Goal: Task Accomplishment & Management: Manage account settings

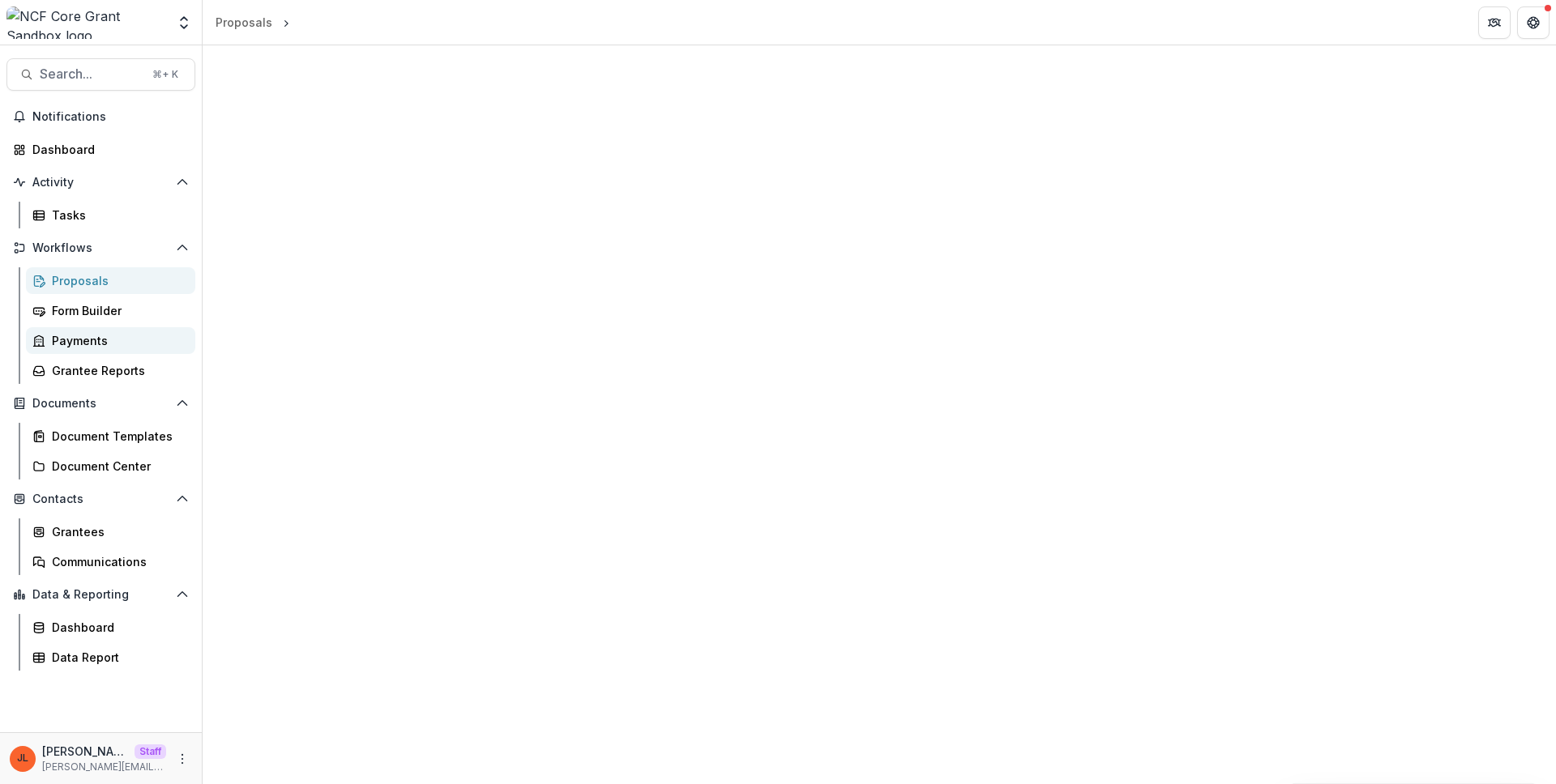
click at [89, 347] on div "Payments" at bounding box center [117, 340] width 131 height 17
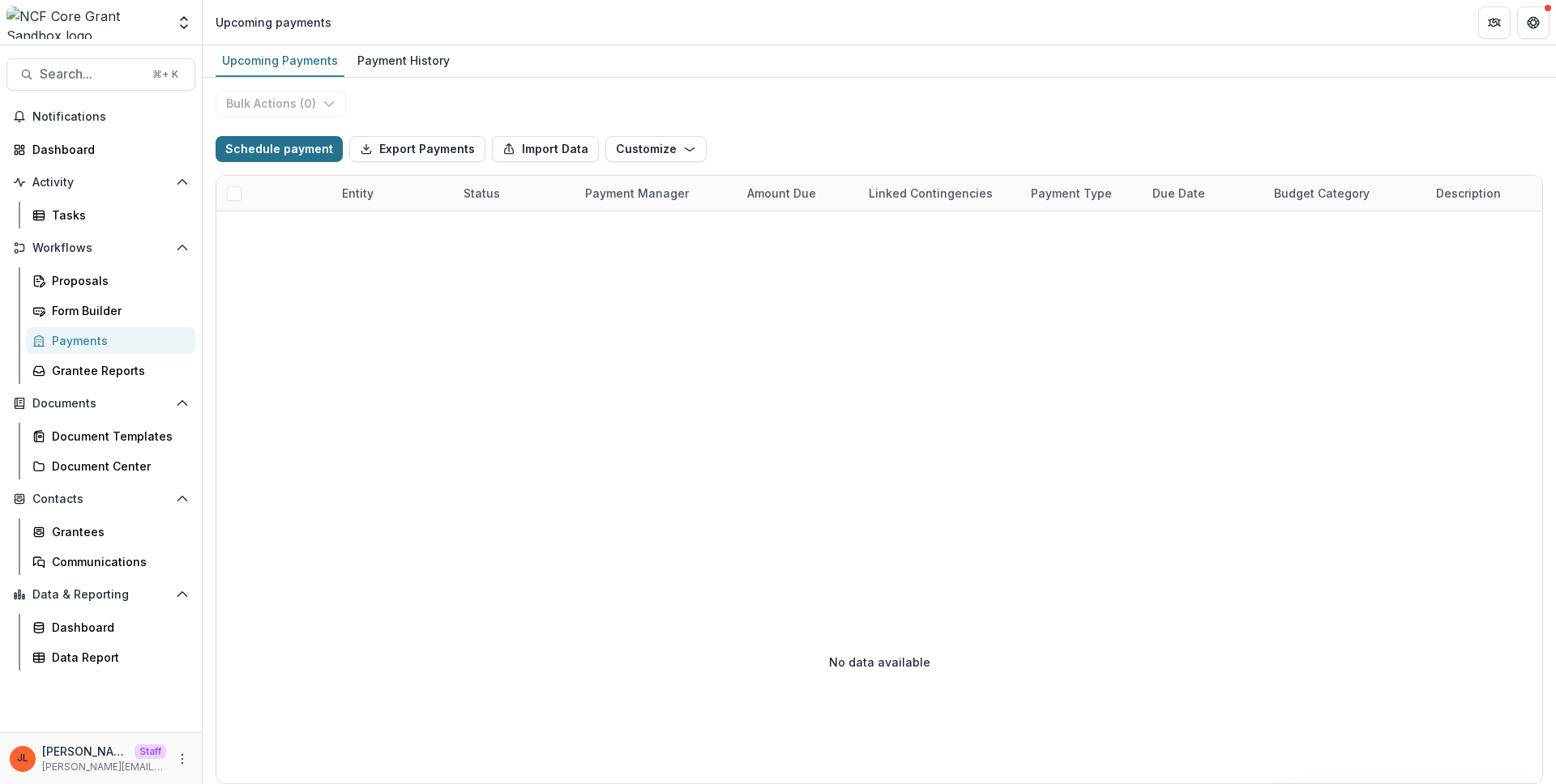
click at [308, 157] on button "Schedule payment" at bounding box center [278, 149] width 127 height 26
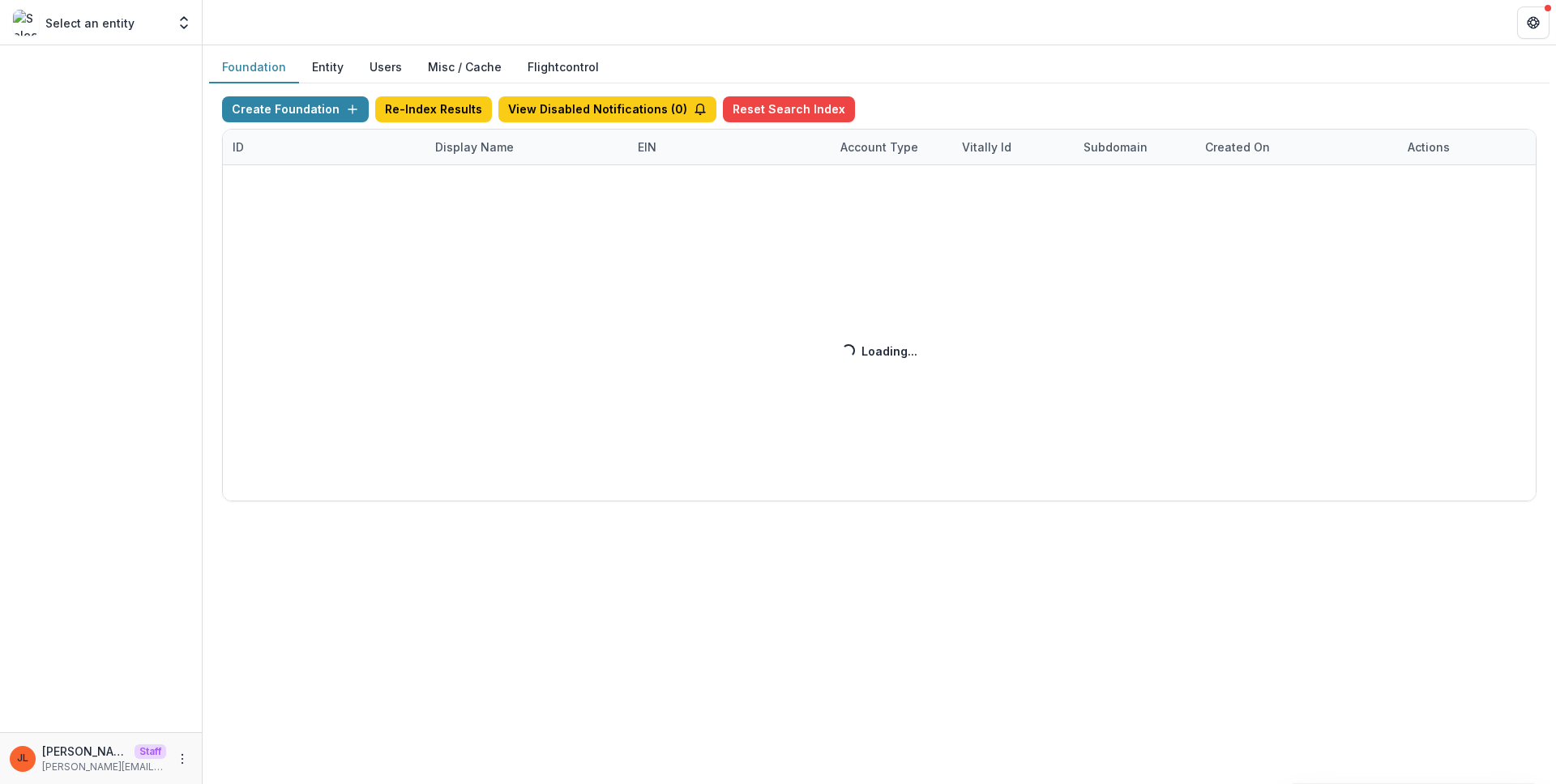
click at [455, 144] on div "Create Foundation Re-Index Results View Disabled Notifications ( 0 ) Reset Sear…" at bounding box center [879, 299] width 1314 height 405
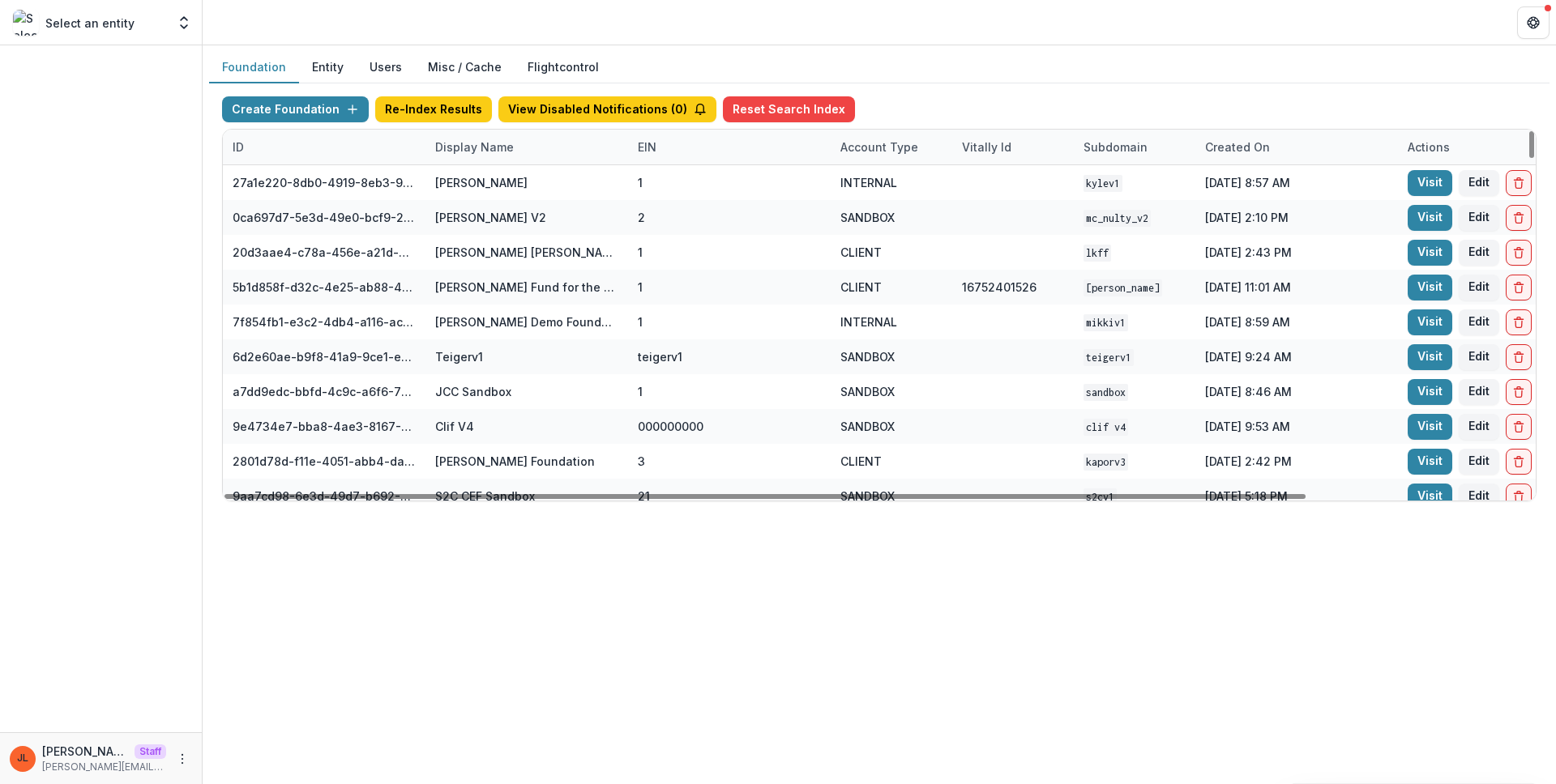
click at [543, 139] on div "Display Name" at bounding box center [527, 147] width 202 height 35
click at [527, 184] on input at bounding box center [526, 184] width 195 height 26
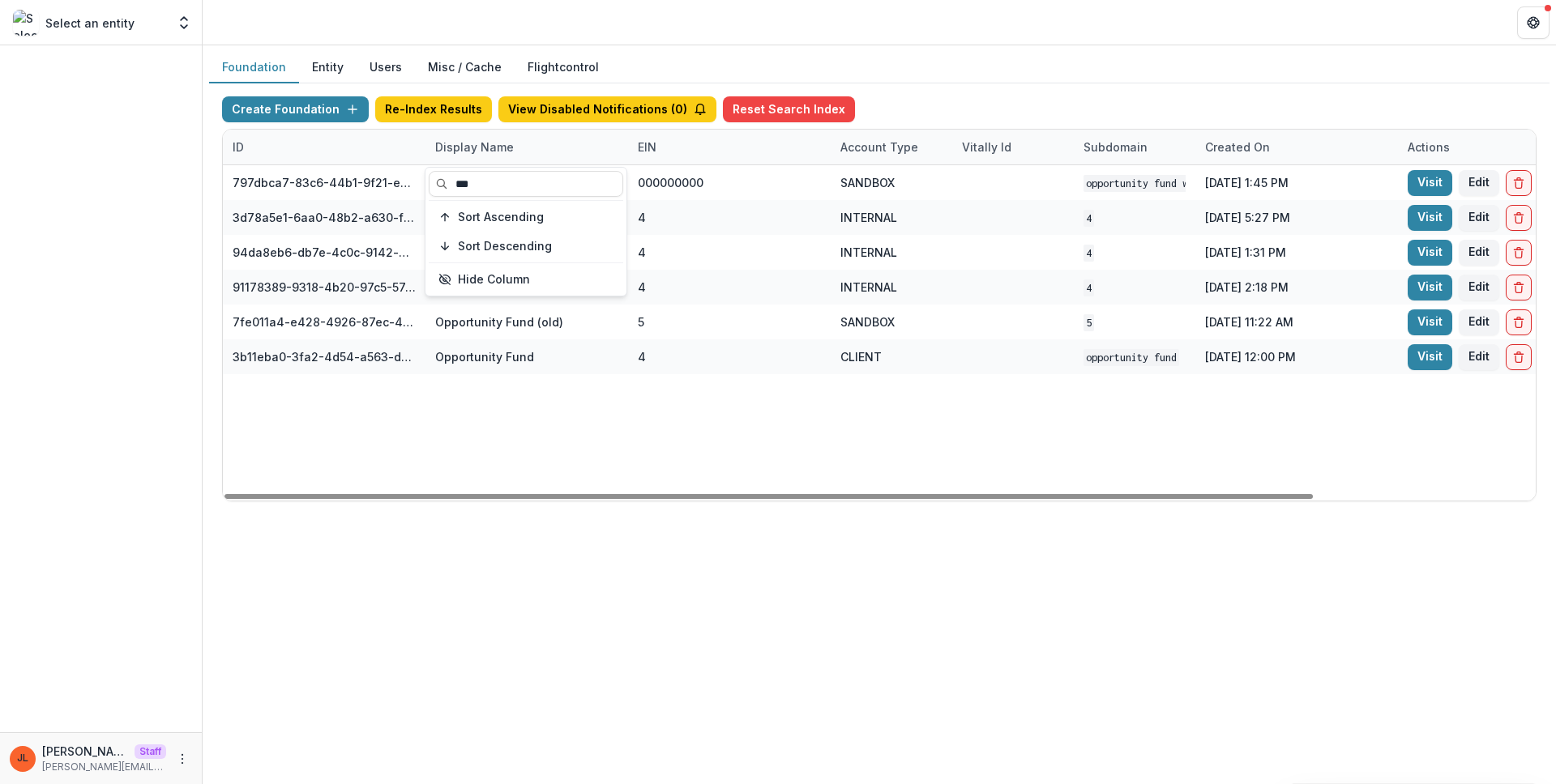
type input "***"
click at [779, 434] on div "797dbca7-83c6-44b1-9f21-ee3637c7698d Opportunity Fund Workflow Sandbox 00000000…" at bounding box center [1013, 333] width 1580 height 336
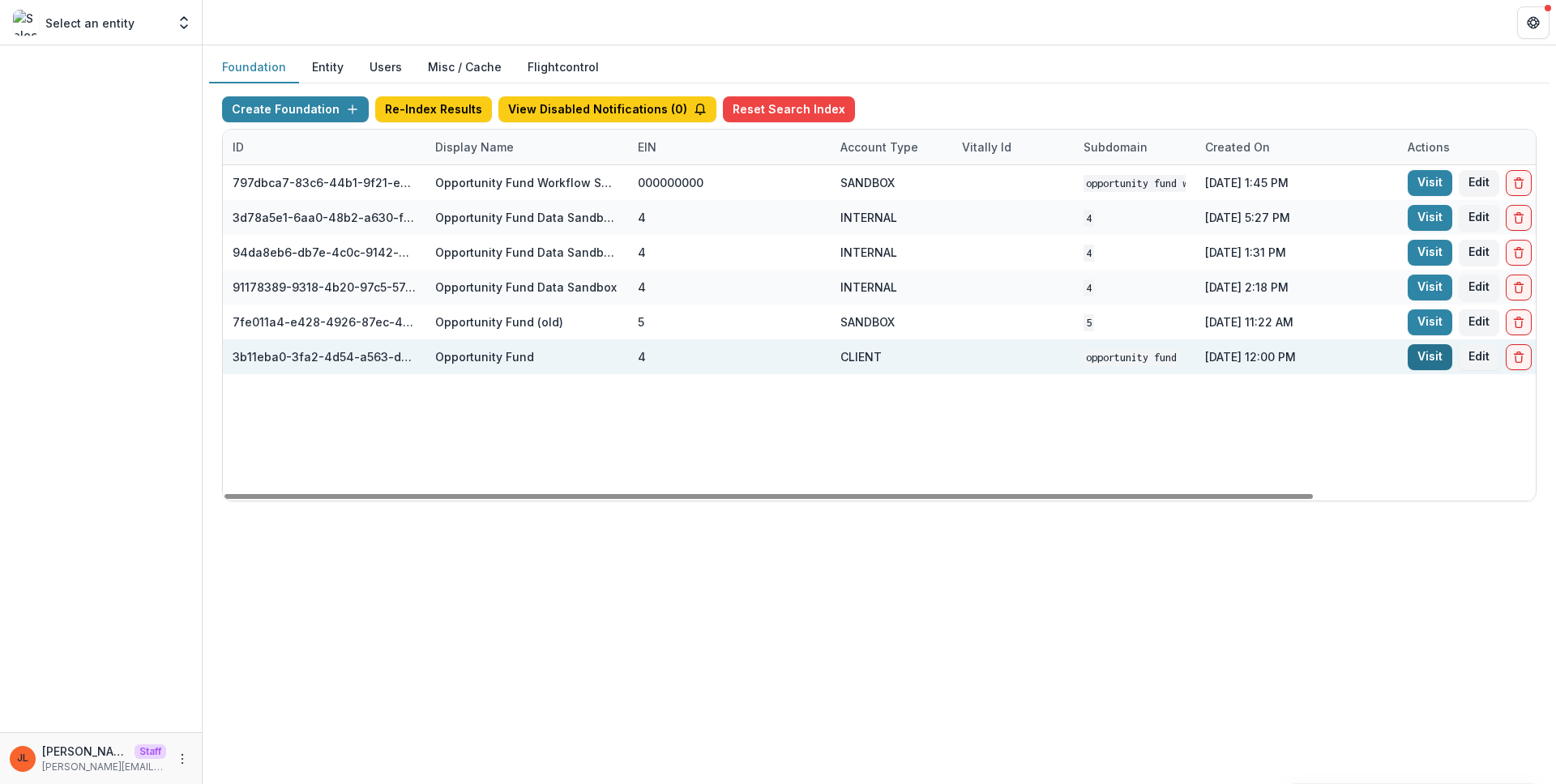
click at [1422, 361] on link "Visit" at bounding box center [1429, 357] width 44 height 26
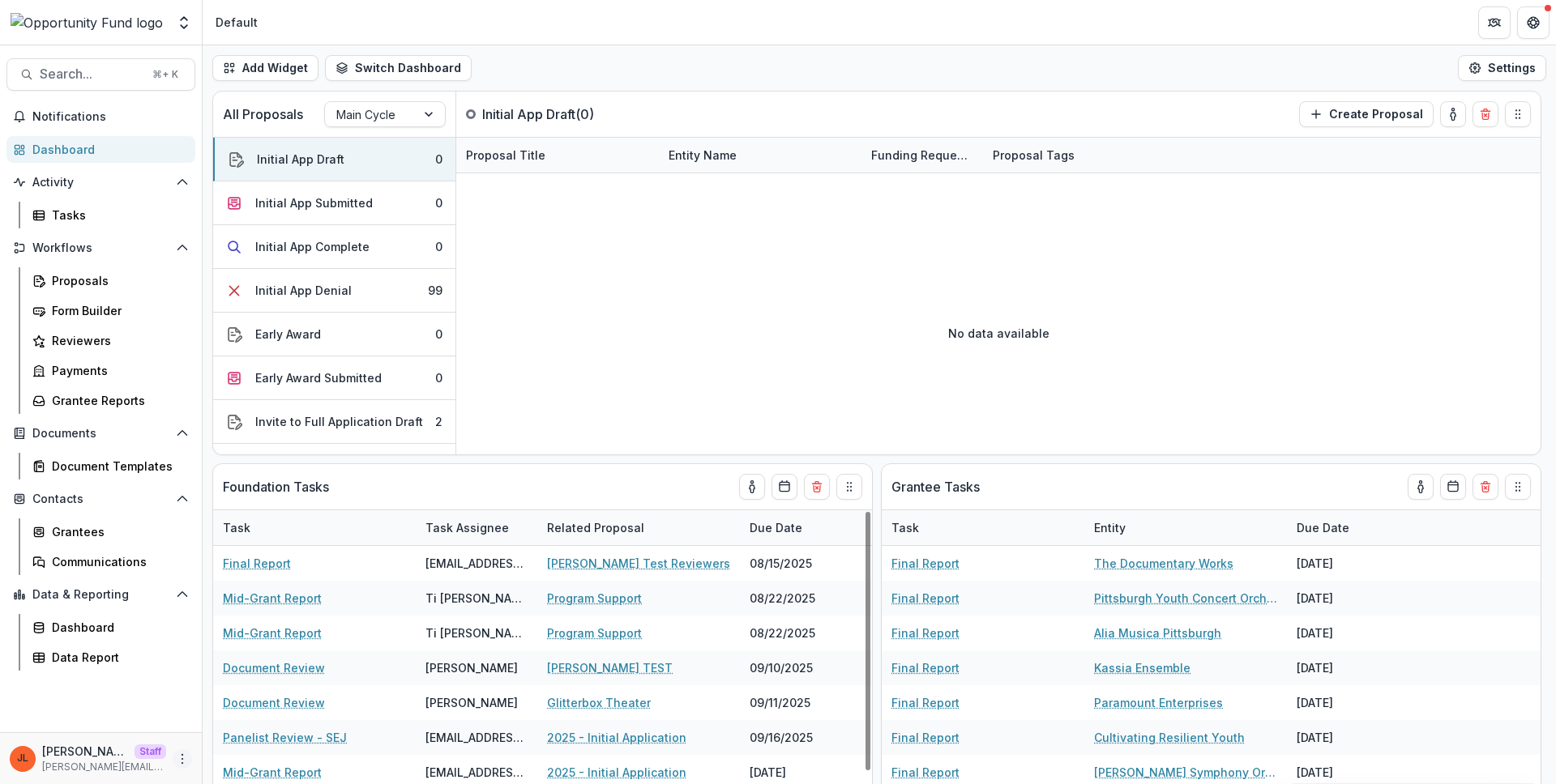
click at [181, 756] on icon "More" at bounding box center [182, 760] width 13 height 13
click at [278, 715] on link "User Settings" at bounding box center [289, 725] width 173 height 26
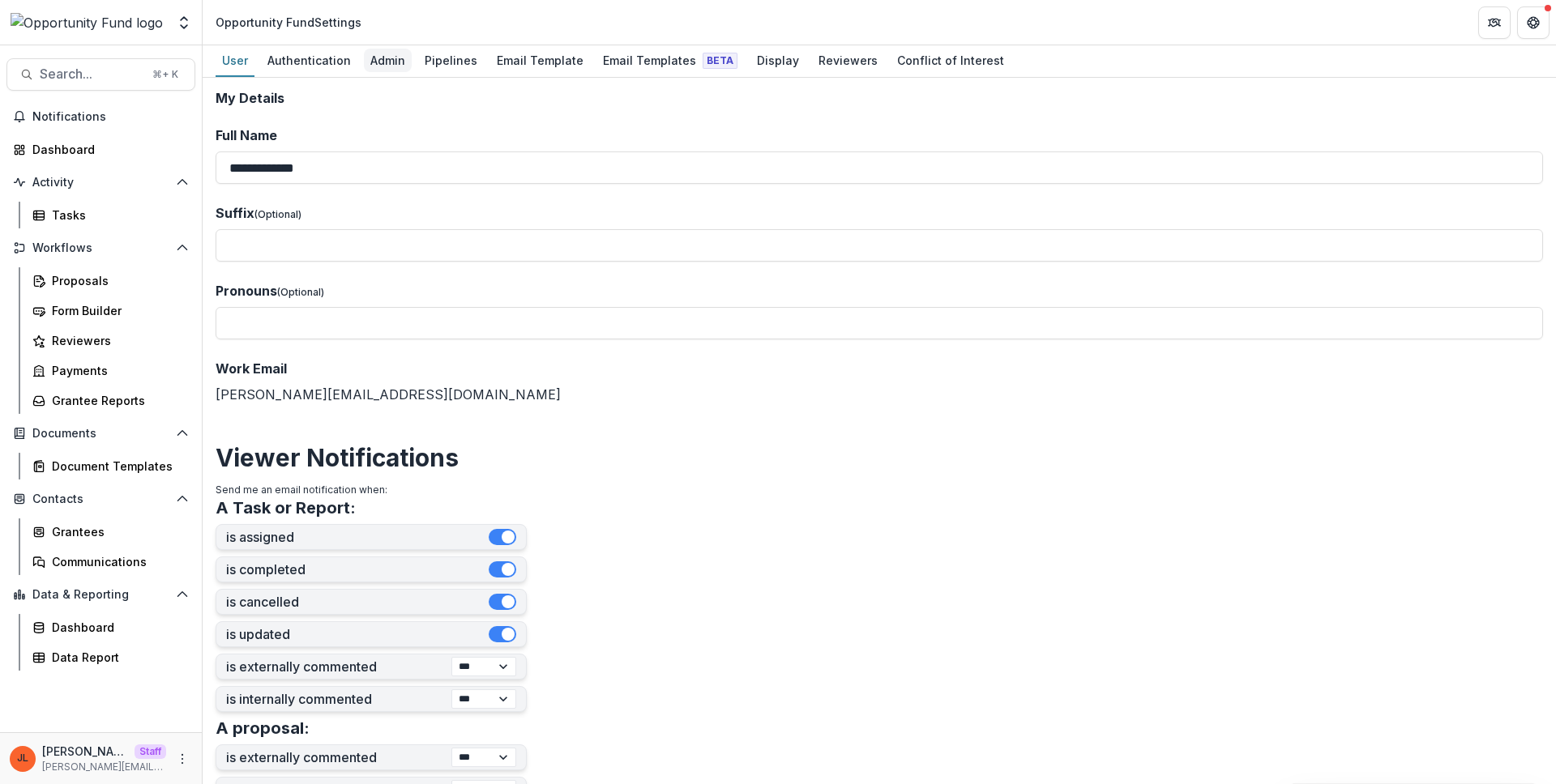
click at [374, 59] on div "Admin" at bounding box center [387, 60] width 48 height 24
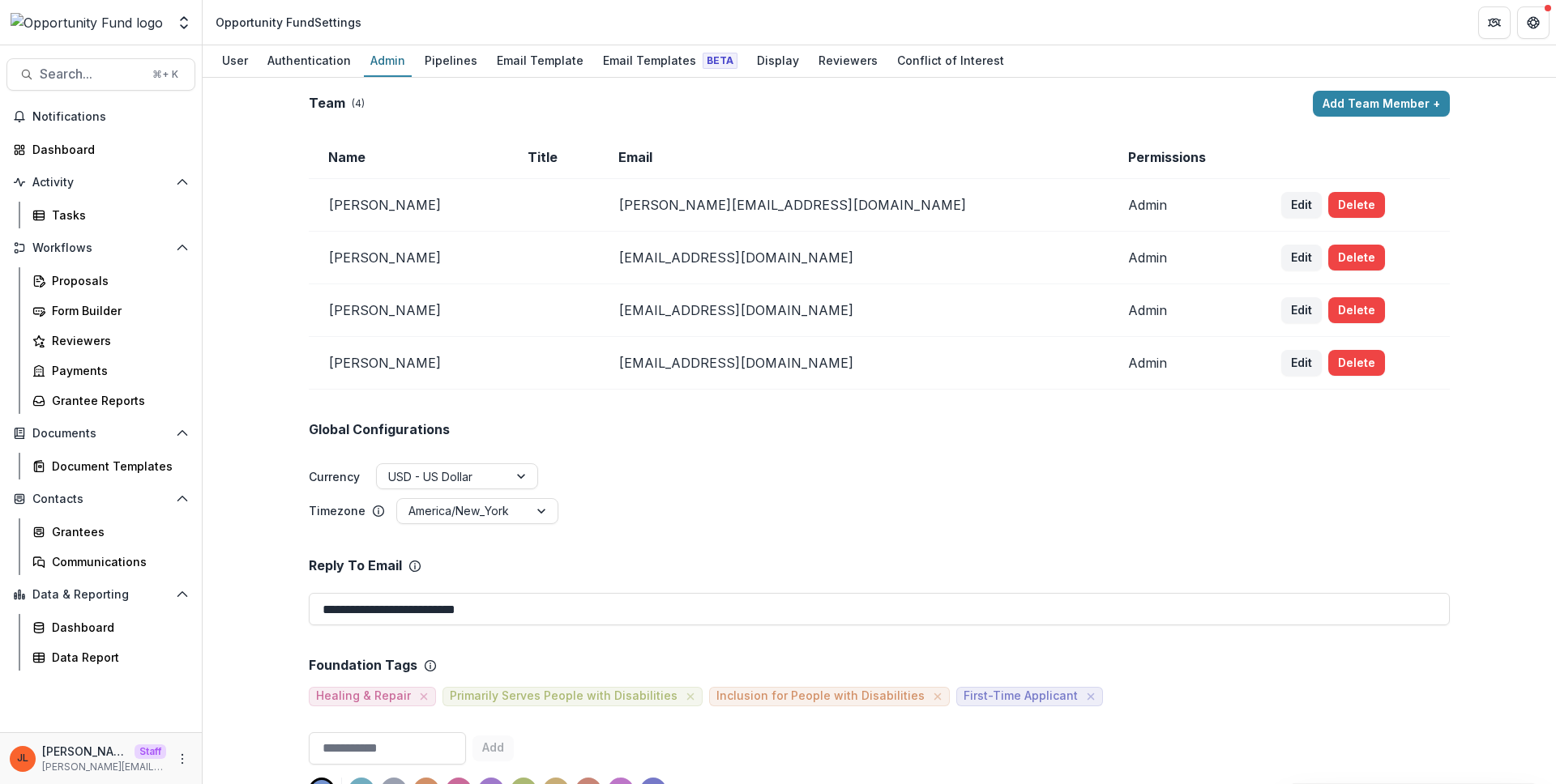
click at [811, 485] on ul "Currency USD - US Dollar" at bounding box center [879, 478] width 1141 height 28
click at [125, 659] on div "Data Report" at bounding box center [117, 657] width 131 height 17
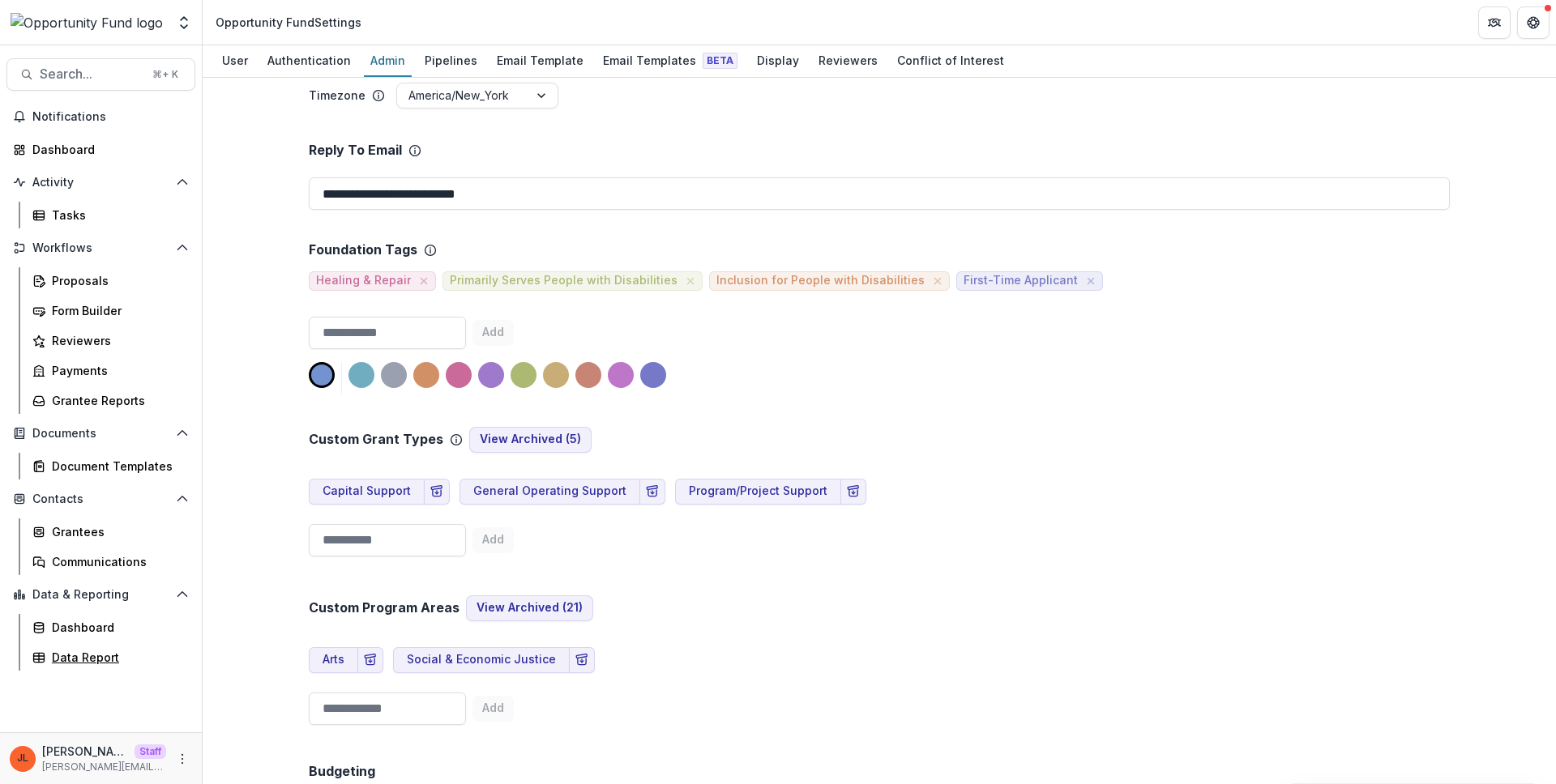
scroll to position [631, 0]
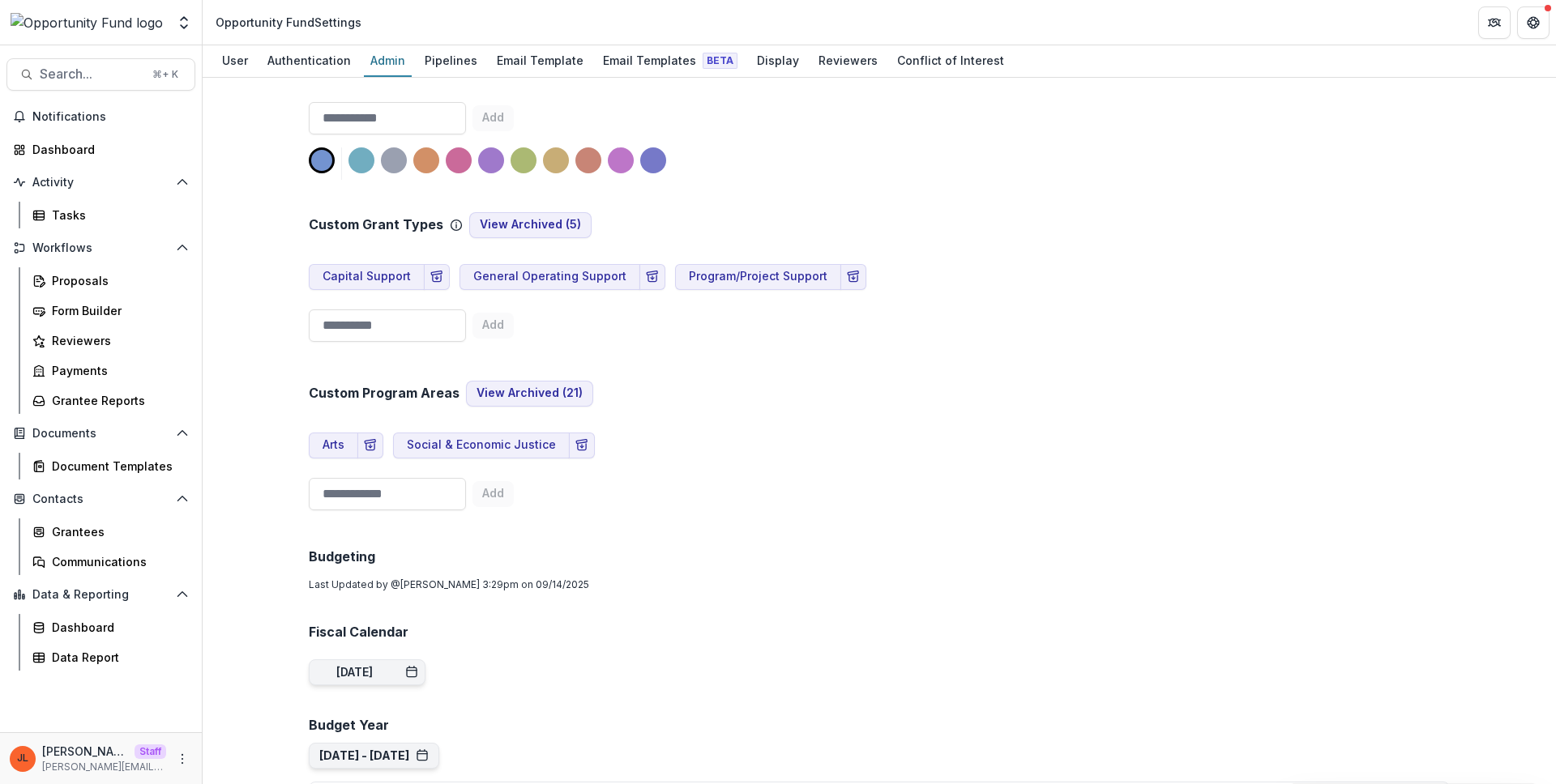
click at [1039, 511] on div "Custom Program Areas View Archived ( 21 ) Arts Social & Economic Justice Add" at bounding box center [879, 432] width 1141 height 168
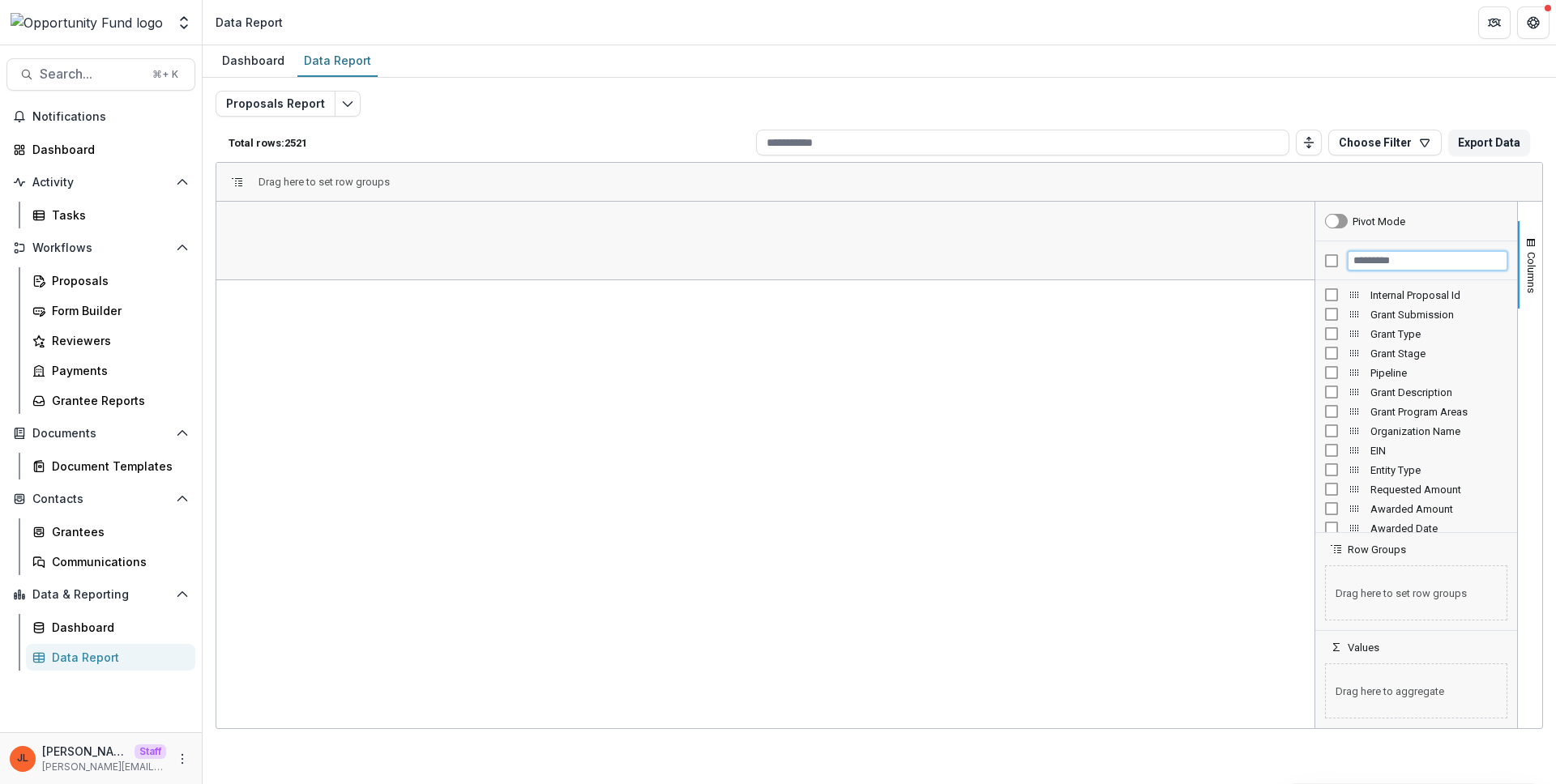
click at [1427, 264] on input "Filter Columns Input" at bounding box center [1427, 260] width 160 height 20
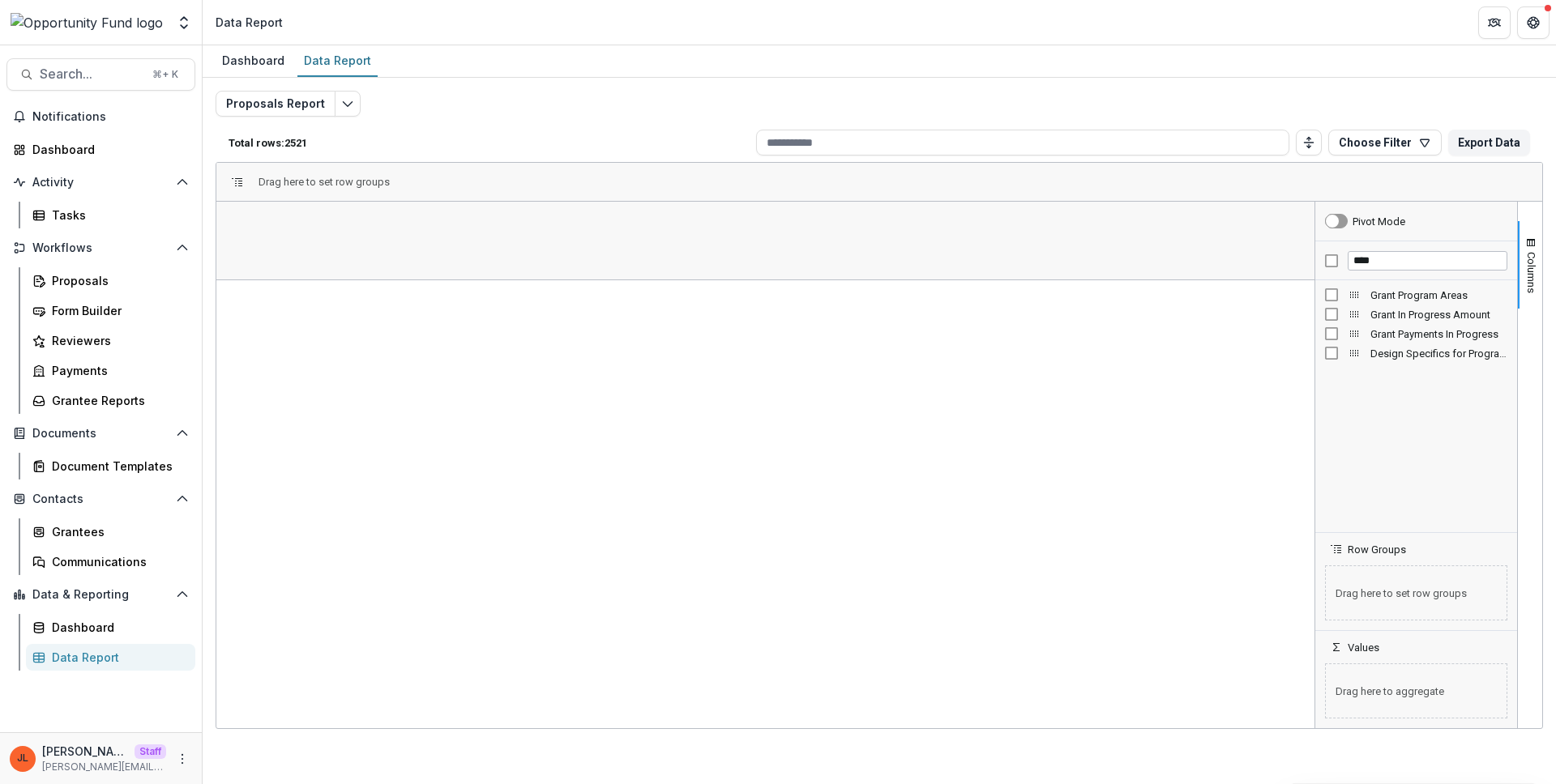
click at [1461, 295] on span "Grant Program Areas" at bounding box center [1439, 295] width 137 height 12
click at [1434, 251] on input "****" at bounding box center [1427, 260] width 160 height 20
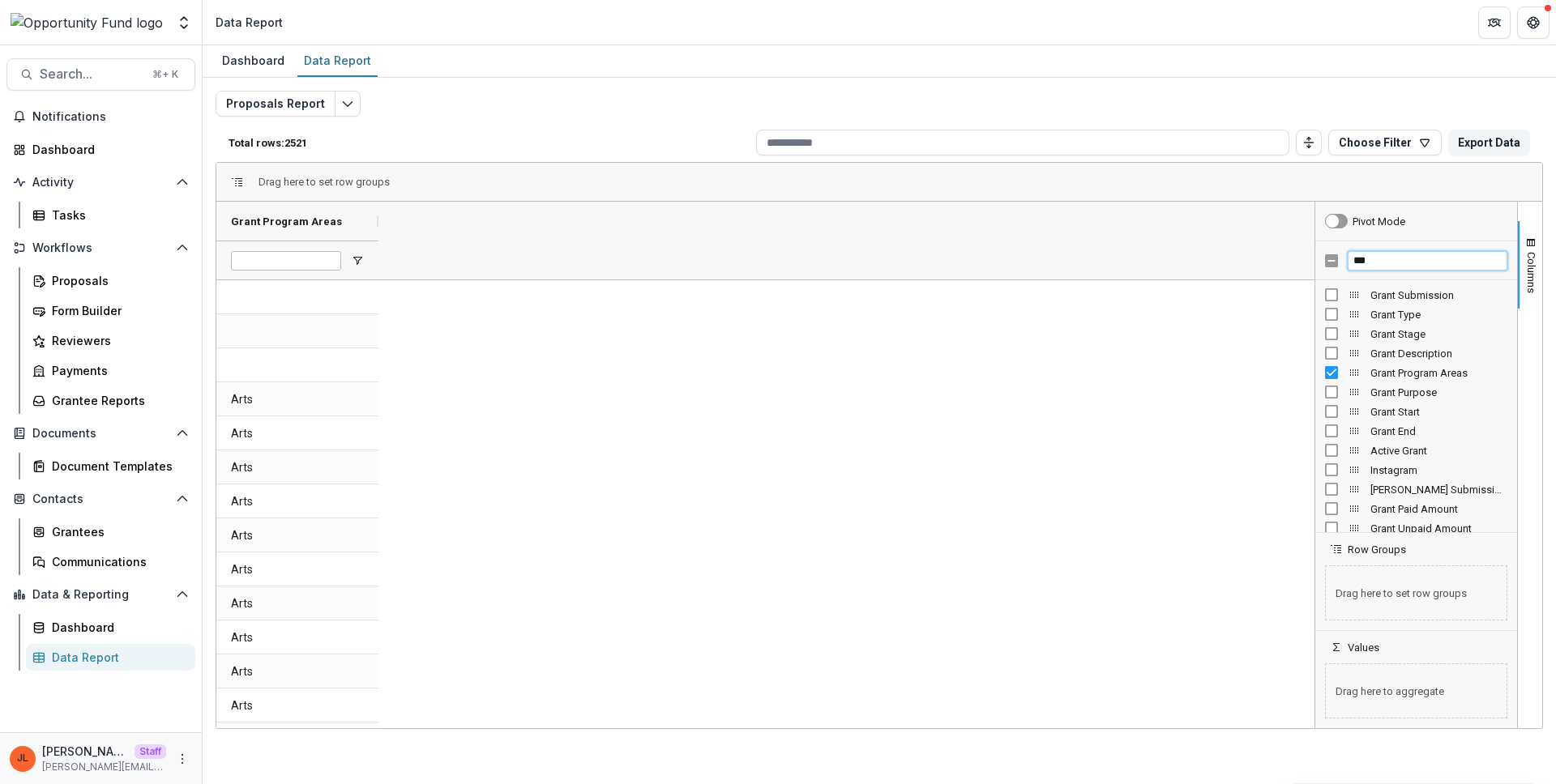
type input "***"
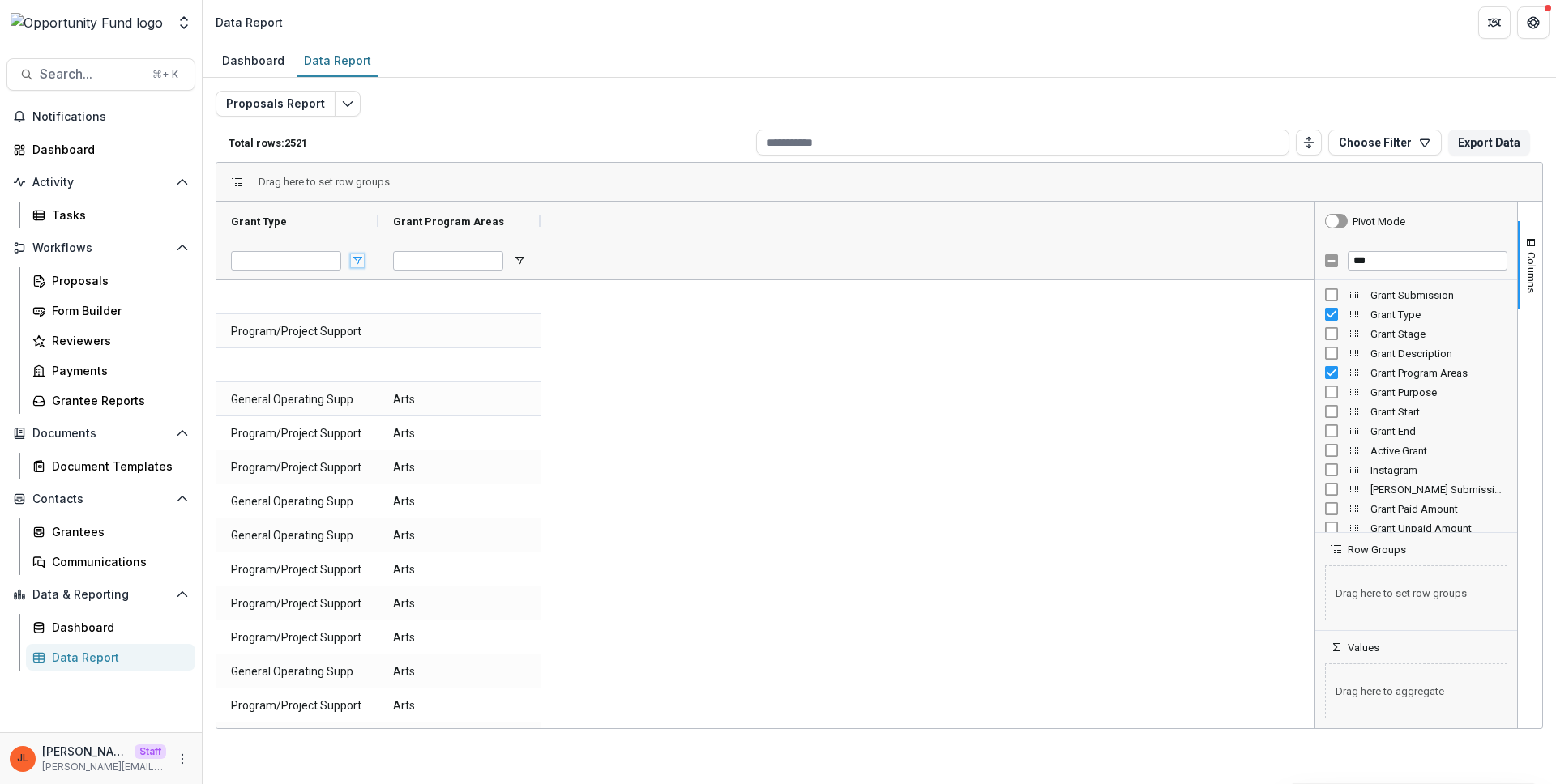
click at [353, 258] on span "Open Filter Menu" at bounding box center [357, 261] width 13 height 13
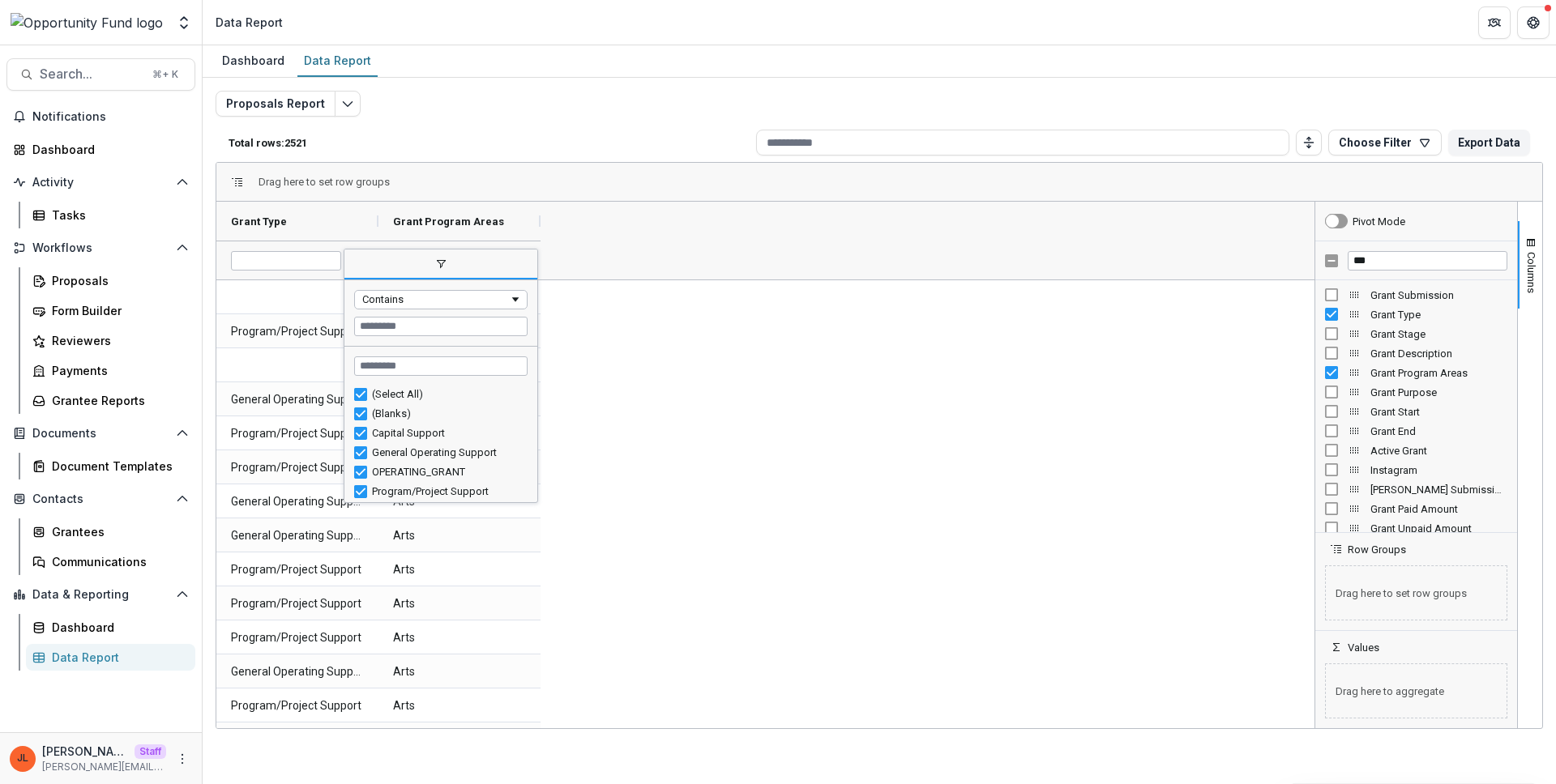
scroll to position [5, 0]
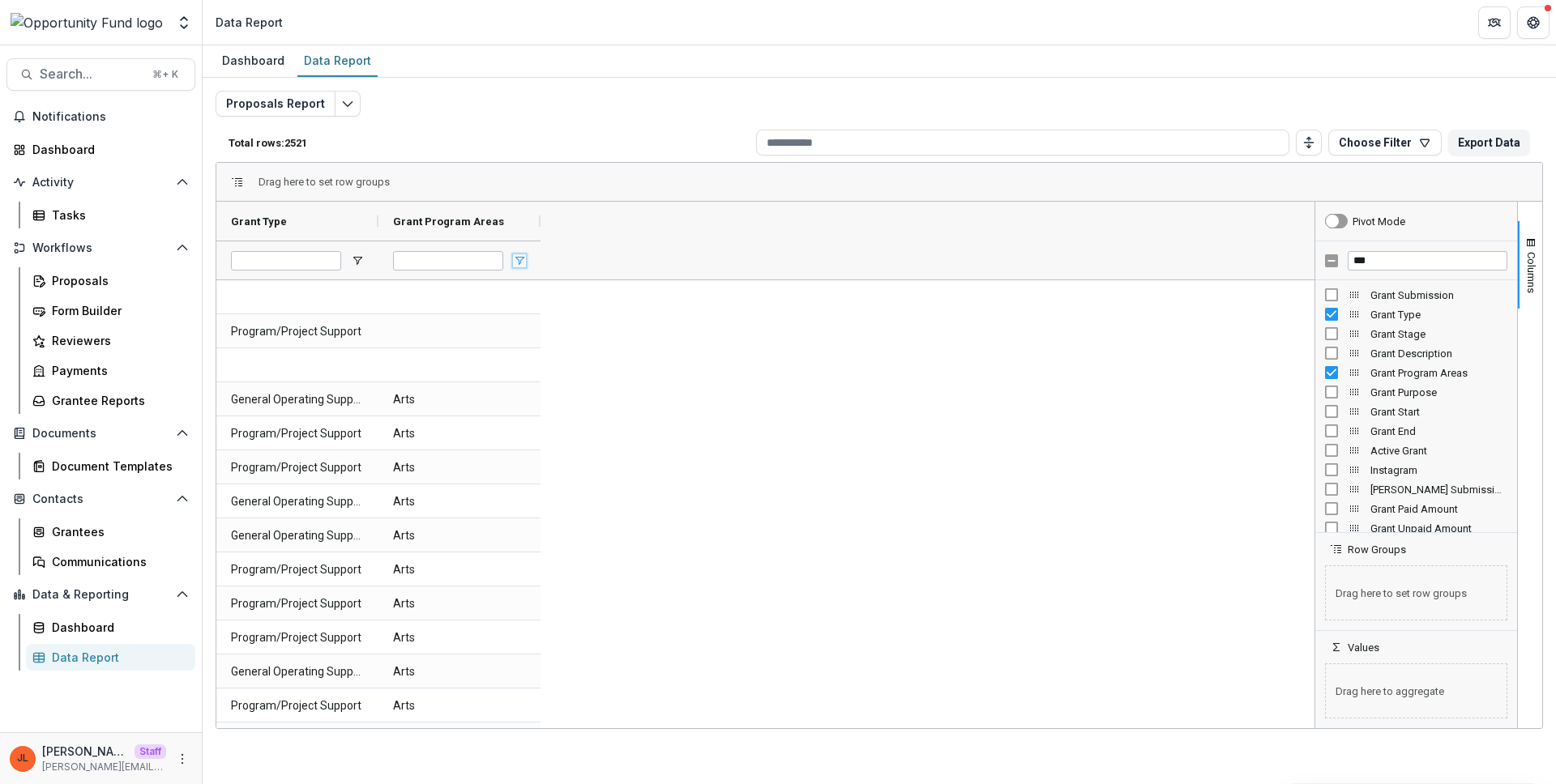
click at [517, 257] on span "Open Filter Menu" at bounding box center [520, 261] width 13 height 13
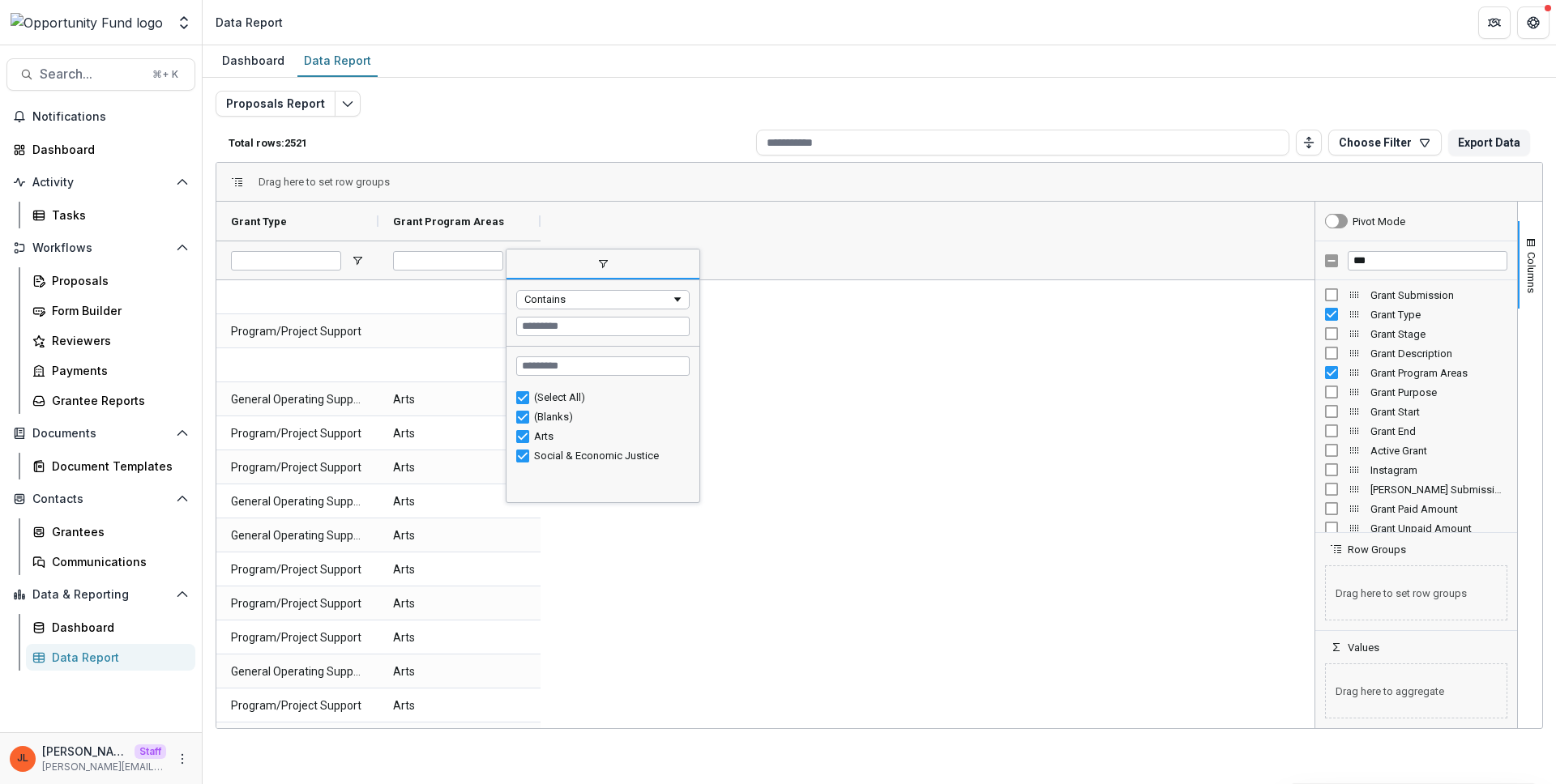
click at [1230, 55] on div "Dashboard Data Report" at bounding box center [879, 61] width 1354 height 32
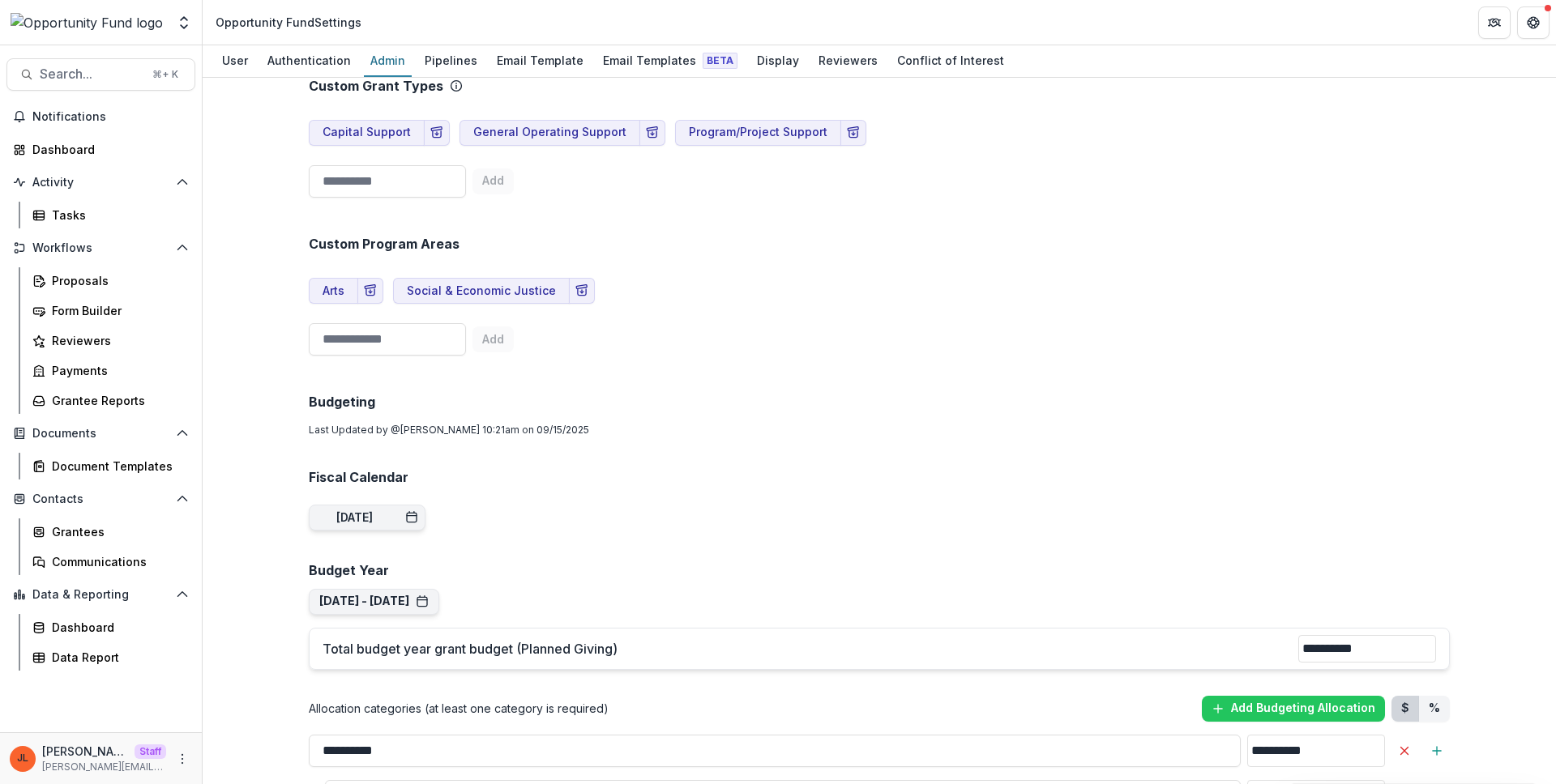
scroll to position [785, 0]
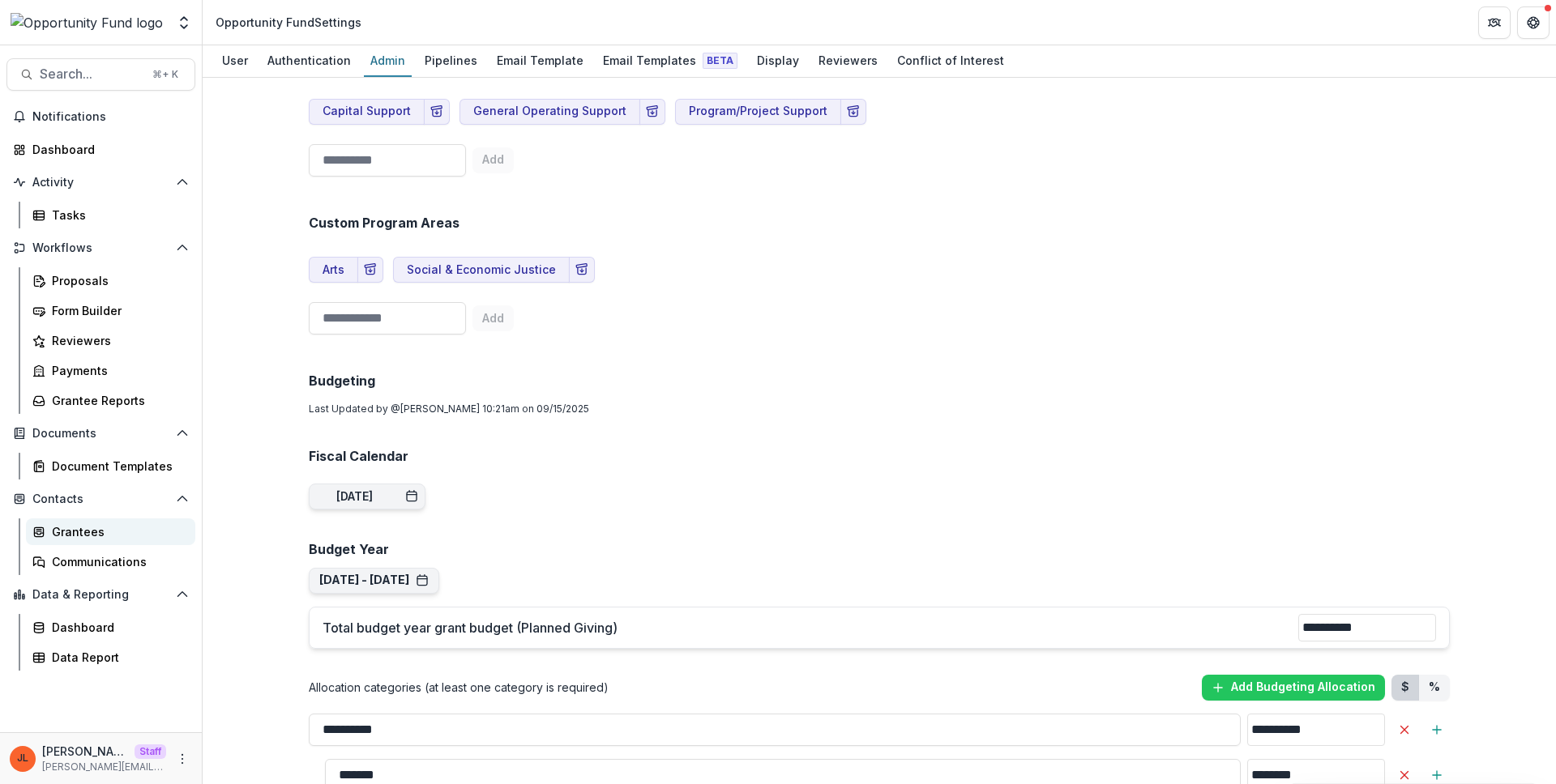
click at [66, 537] on div "Grantees" at bounding box center [117, 532] width 131 height 17
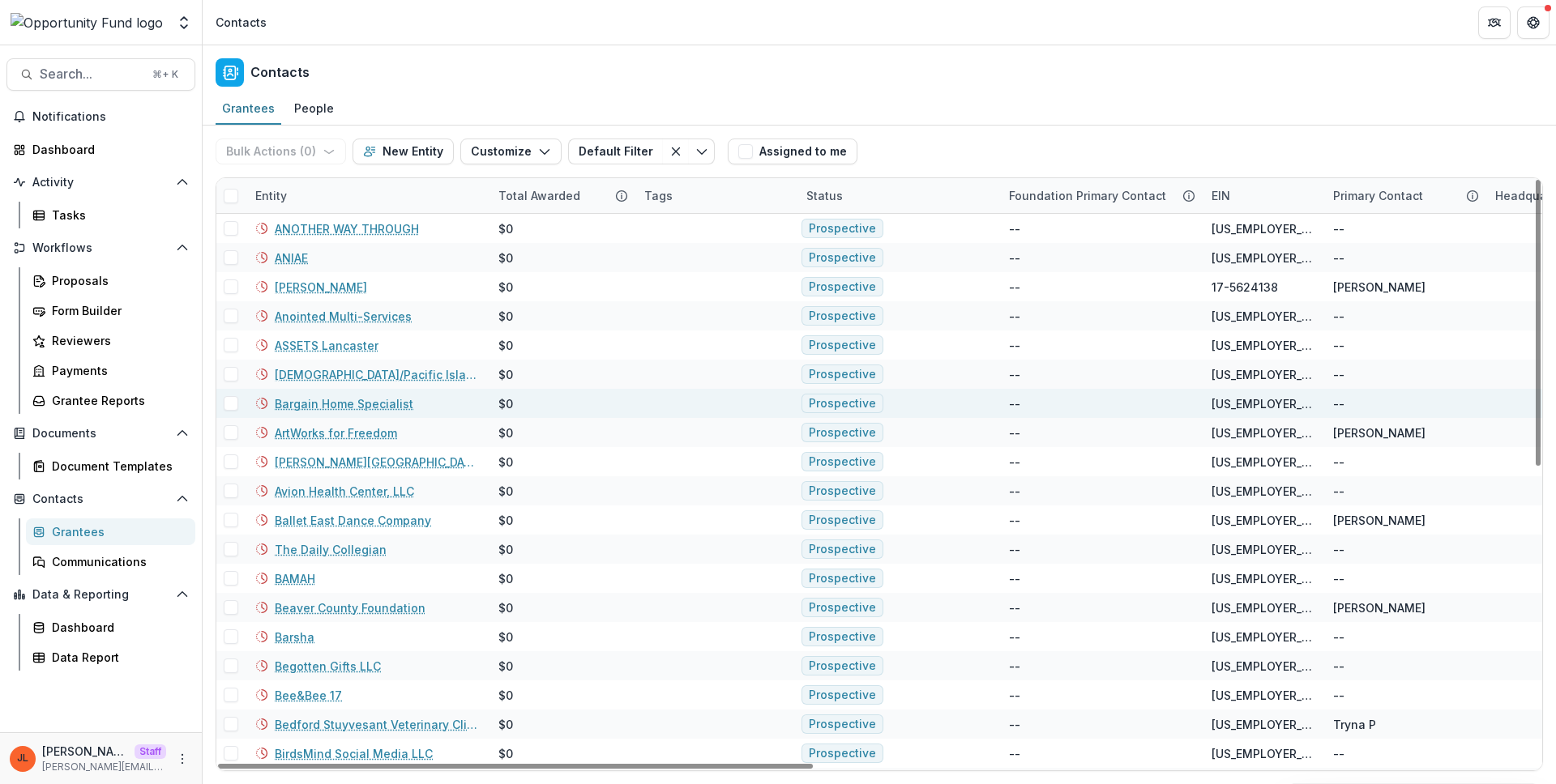
click at [377, 410] on link "Bargain Home Specialist" at bounding box center [343, 404] width 138 height 17
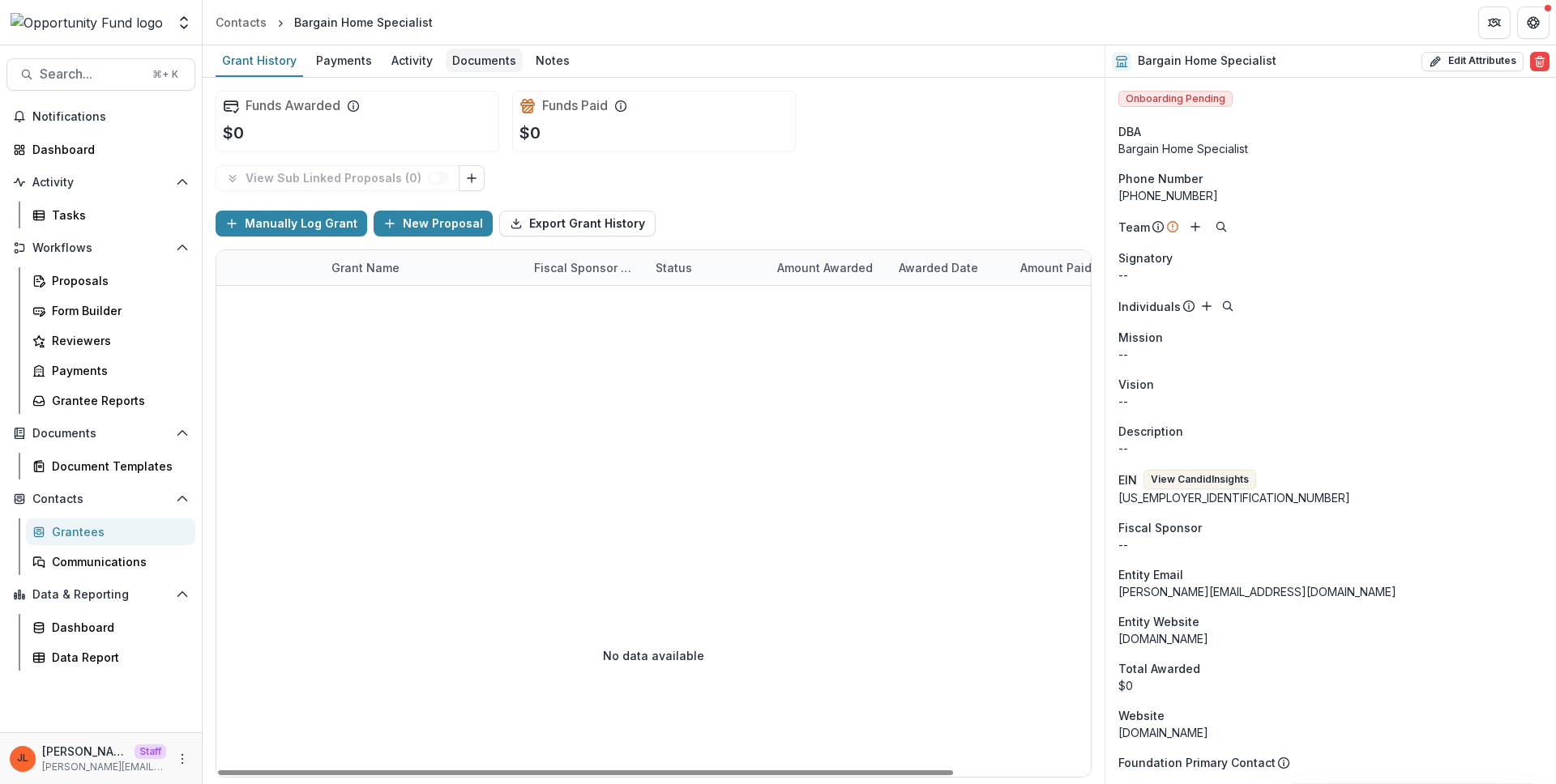
click at [464, 62] on div "Documents" at bounding box center [484, 60] width 77 height 24
